Goal: Check status: Check status

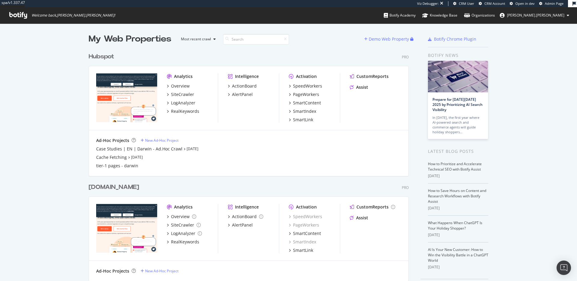
scroll to position [281, 577]
click at [113, 59] on div "Hubspot" at bounding box center [102, 56] width 26 height 9
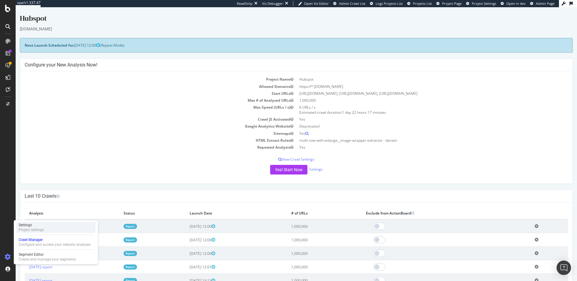
click at [51, 226] on div "Settings Project settings" at bounding box center [55, 227] width 79 height 11
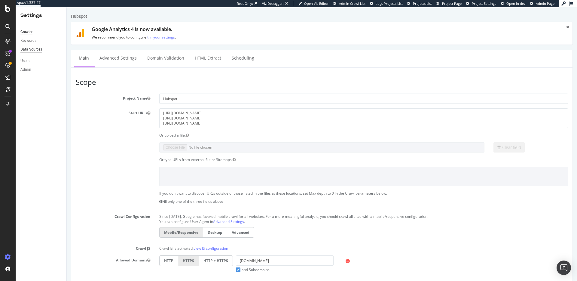
click at [31, 49] on div "Data Sources" at bounding box center [31, 49] width 22 height 6
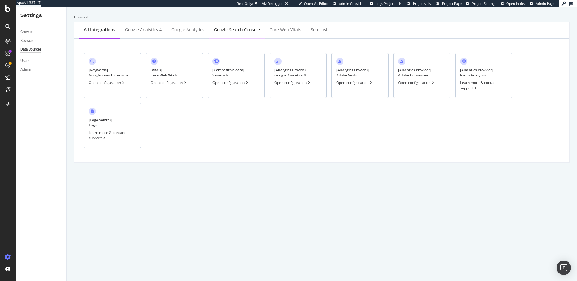
click at [228, 33] on div "Google Search Console" at bounding box center [237, 30] width 56 height 17
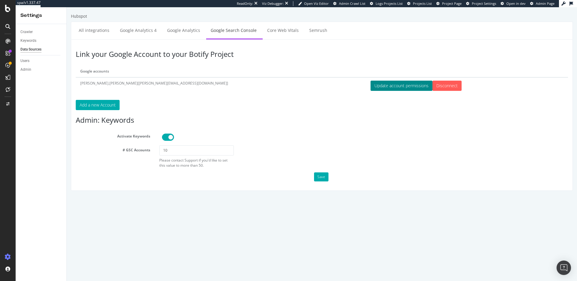
click at [371, 86] on button "Update account permissions" at bounding box center [402, 86] width 62 height 10
click at [38, 40] on link "Keywords" at bounding box center [41, 41] width 42 height 6
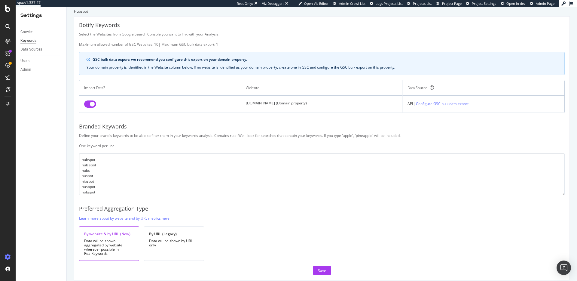
scroll to position [12, 0]
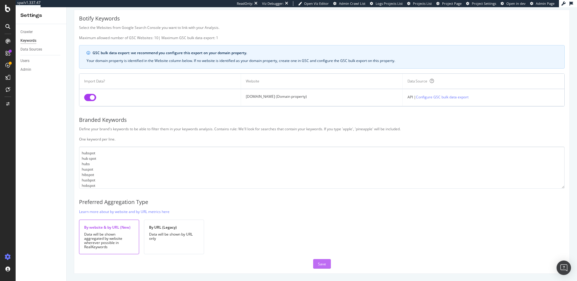
click at [322, 265] on div "Save" at bounding box center [322, 263] width 8 height 5
click at [5, 8] on icon at bounding box center [7, 8] width 5 height 7
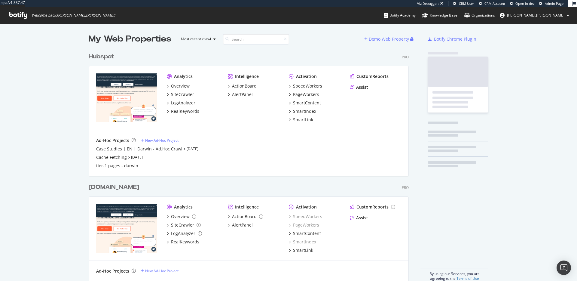
scroll to position [236, 325]
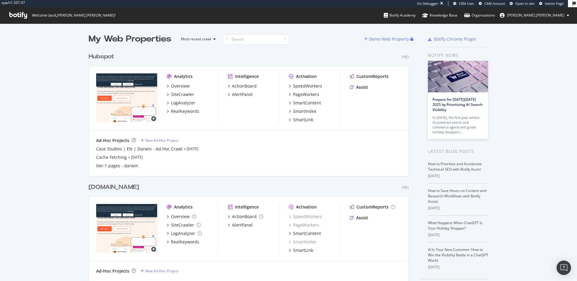
click at [139, 188] on div "[DOMAIN_NAME]" at bounding box center [114, 187] width 51 height 9
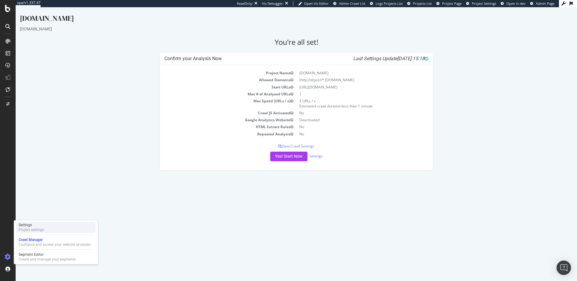
click at [32, 232] on div "Project settings" at bounding box center [31, 229] width 25 height 5
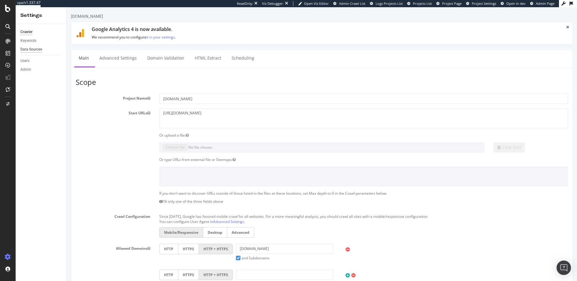
click at [29, 49] on div "Data Sources" at bounding box center [31, 49] width 22 height 6
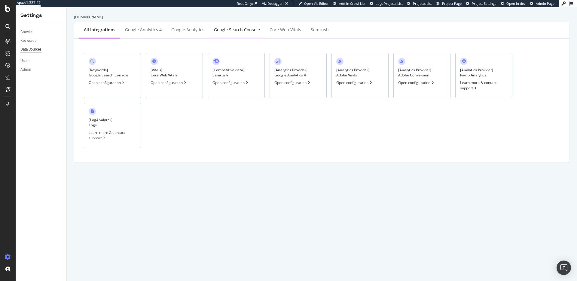
click at [244, 32] on div "Google Search Console" at bounding box center [237, 30] width 46 height 6
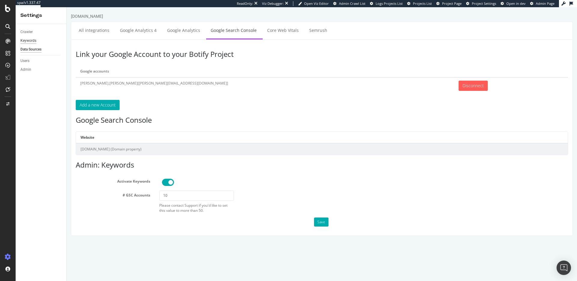
click at [31, 41] on div "Keywords" at bounding box center [28, 41] width 16 height 6
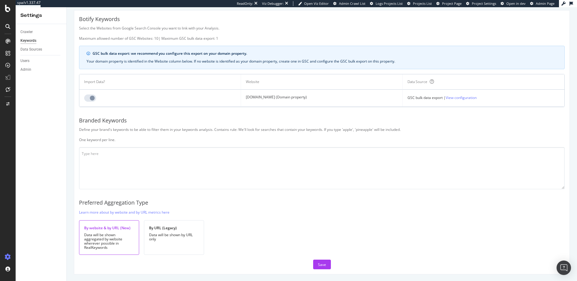
scroll to position [12, 0]
click at [321, 264] on div "Save" at bounding box center [322, 263] width 8 height 5
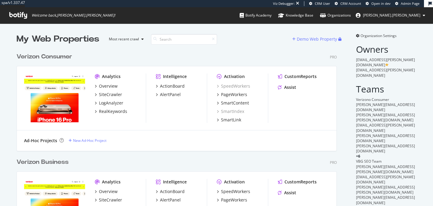
scroll to position [295, 325]
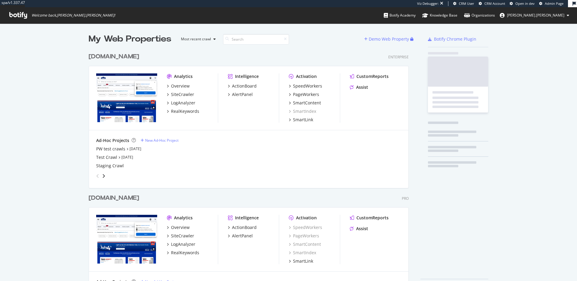
scroll to position [247, 325]
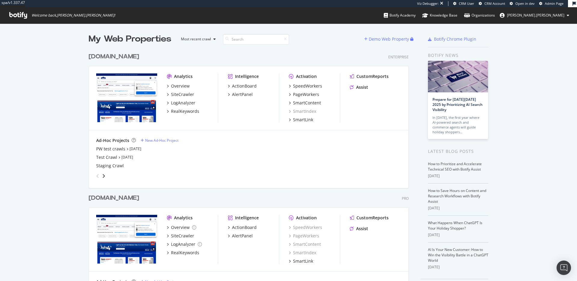
click at [238, 141] on div "Ad-Hoc Projects New Ad-Hoc Project" at bounding box center [248, 140] width 305 height 6
click at [180, 102] on div "LogAnalyzer" at bounding box center [183, 103] width 24 height 6
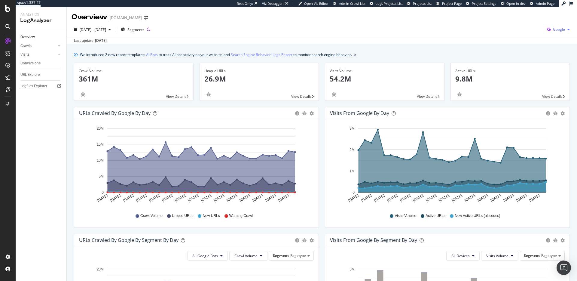
click at [571, 29] on div "button" at bounding box center [568, 30] width 7 height 4
click at [537, 23] on span "Bing" at bounding box center [529, 23] width 22 height 5
